Goal: Task Accomplishment & Management: Use online tool/utility

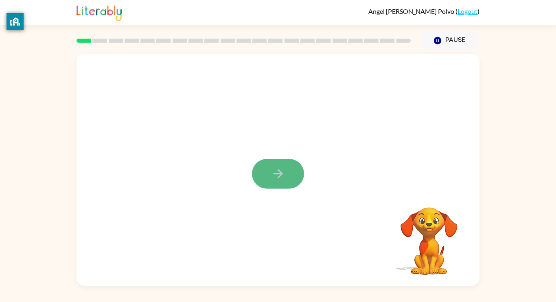
click at [283, 166] on button "button" at bounding box center [278, 174] width 52 height 30
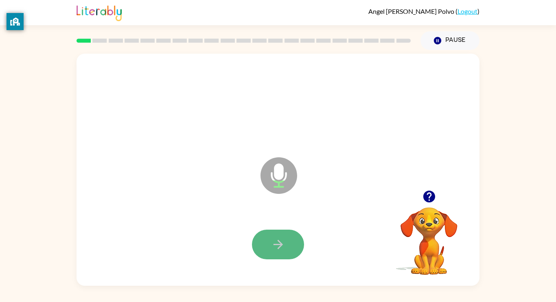
click at [281, 236] on button "button" at bounding box center [278, 245] width 52 height 30
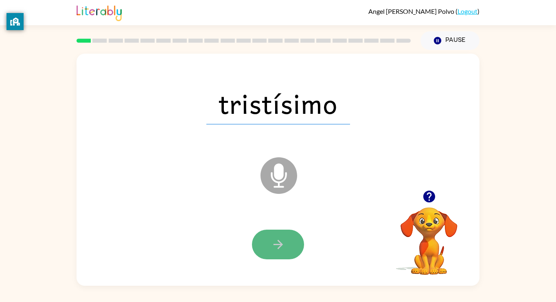
click at [280, 240] on icon "button" at bounding box center [278, 245] width 14 height 14
click at [282, 240] on icon "button" at bounding box center [278, 245] width 14 height 14
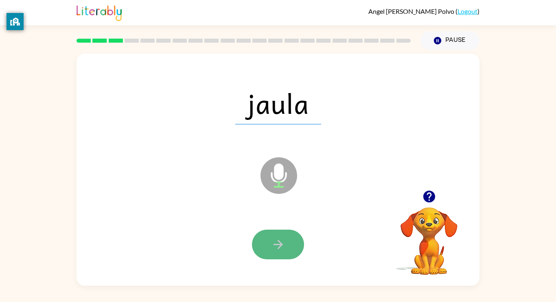
click at [283, 238] on icon "button" at bounding box center [278, 245] width 14 height 14
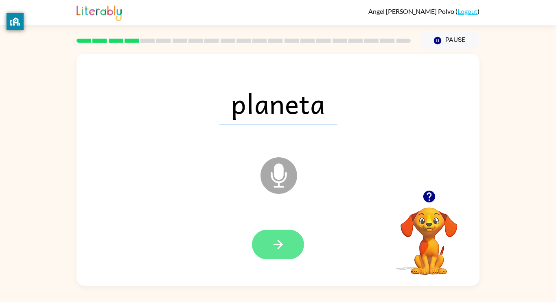
click at [283, 243] on icon "button" at bounding box center [278, 245] width 14 height 14
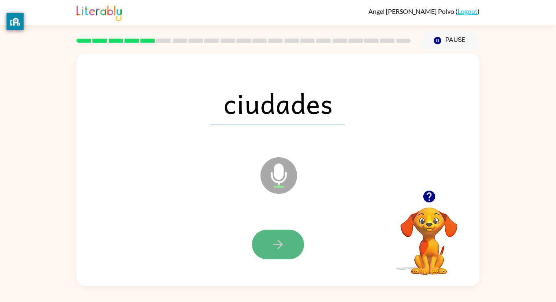
click at [268, 249] on button "button" at bounding box center [278, 245] width 52 height 30
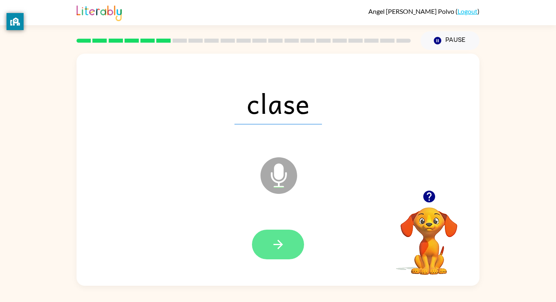
click at [273, 245] on icon "button" at bounding box center [278, 245] width 14 height 14
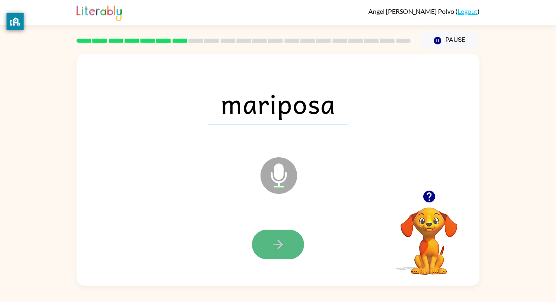
click at [276, 240] on icon "button" at bounding box center [278, 245] width 14 height 14
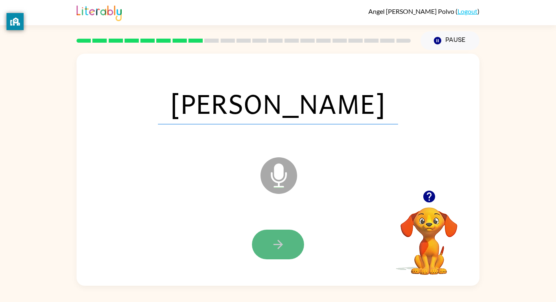
click at [269, 251] on button "button" at bounding box center [278, 245] width 52 height 30
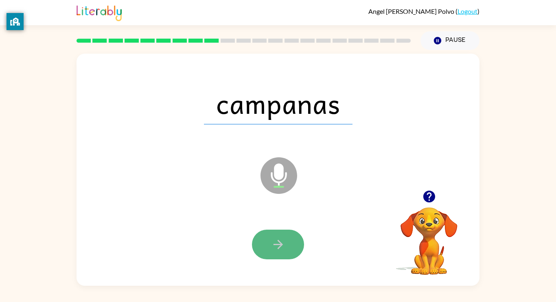
click at [263, 231] on button "button" at bounding box center [278, 245] width 52 height 30
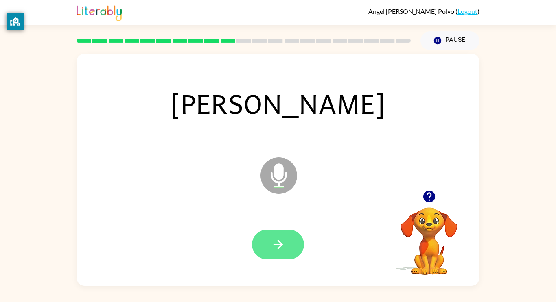
click at [261, 238] on button "button" at bounding box center [278, 245] width 52 height 30
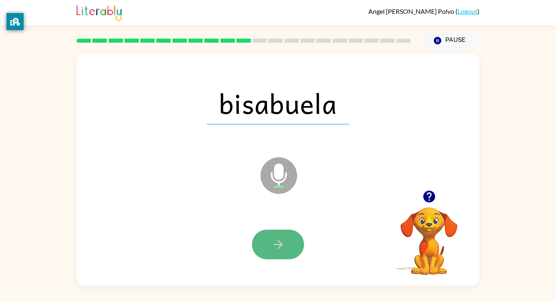
click at [270, 247] on button "button" at bounding box center [278, 245] width 52 height 30
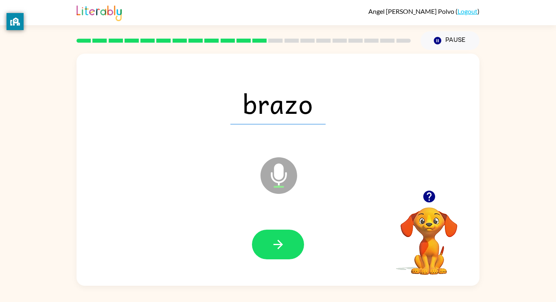
click at [247, 240] on div at bounding box center [278, 245] width 386 height 67
click at [261, 254] on button "button" at bounding box center [278, 245] width 52 height 30
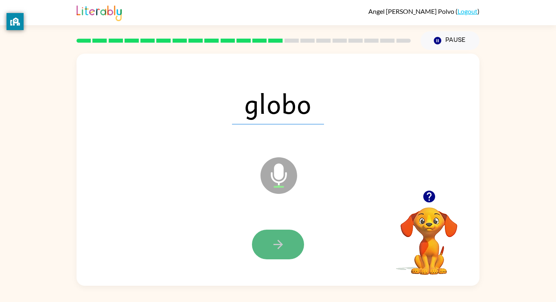
click at [267, 257] on button "button" at bounding box center [278, 245] width 52 height 30
click at [267, 252] on button "button" at bounding box center [278, 245] width 52 height 30
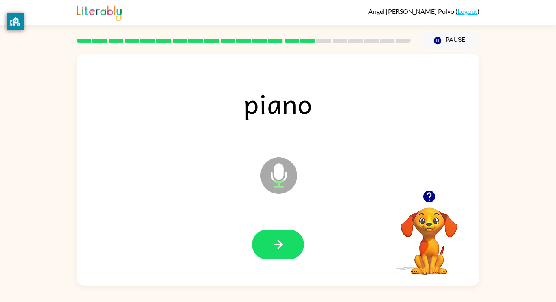
click at [261, 251] on button "button" at bounding box center [278, 245] width 52 height 30
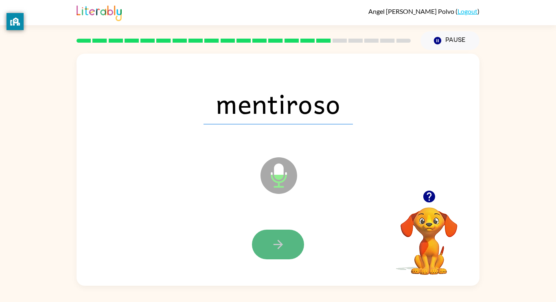
click at [287, 244] on button "button" at bounding box center [278, 245] width 52 height 30
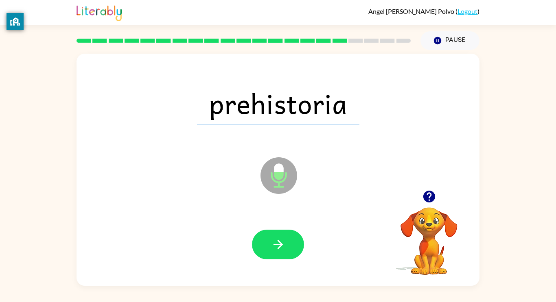
click at [287, 244] on button "button" at bounding box center [278, 245] width 52 height 30
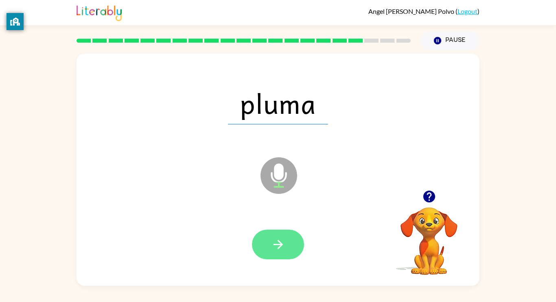
click at [287, 244] on button "button" at bounding box center [278, 245] width 52 height 30
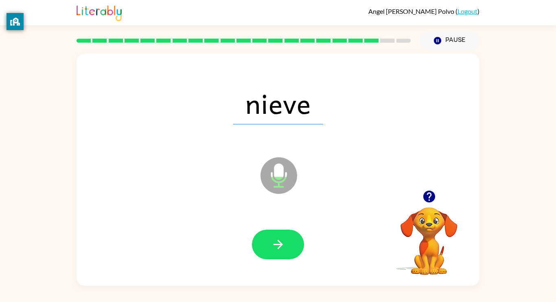
click at [287, 245] on button "button" at bounding box center [278, 245] width 52 height 30
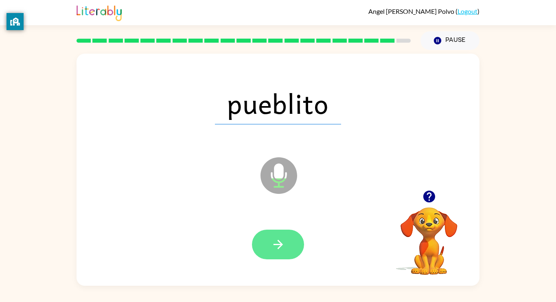
click at [287, 244] on button "button" at bounding box center [278, 245] width 52 height 30
